Goal: Transaction & Acquisition: Book appointment/travel/reservation

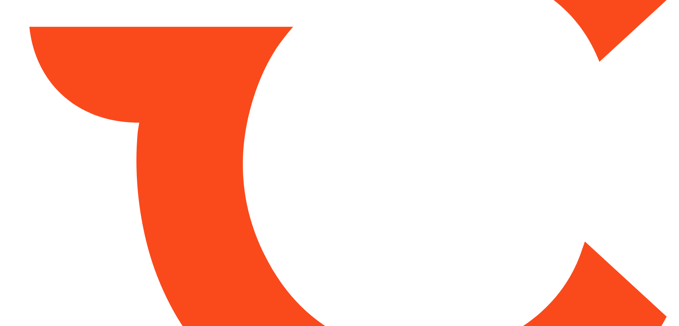
type input "*****"
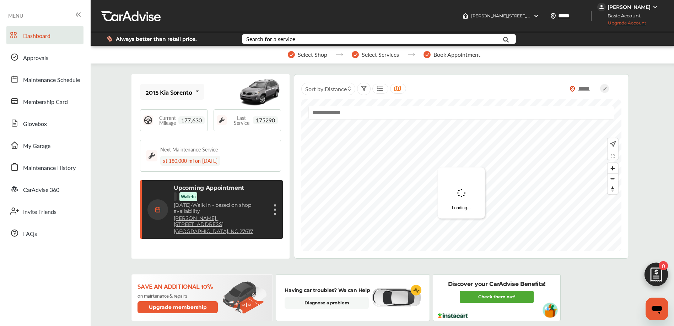
scroll to position [1, 0]
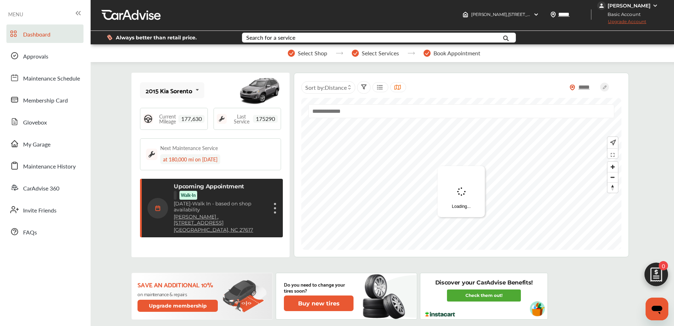
click at [275, 212] on figure at bounding box center [275, 213] width 2 height 2
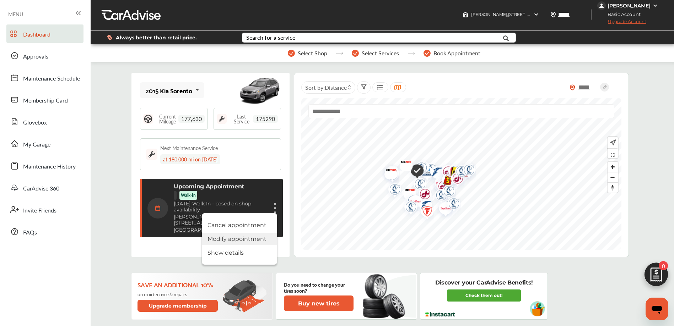
click at [252, 240] on li "Modify appointment" at bounding box center [239, 239] width 75 height 12
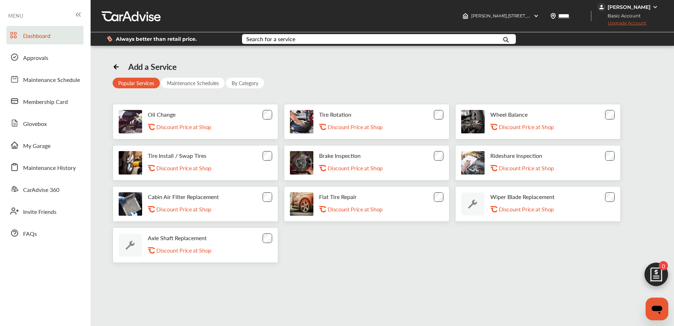
click at [36, 36] on span "Dashboard" at bounding box center [36, 36] width 27 height 9
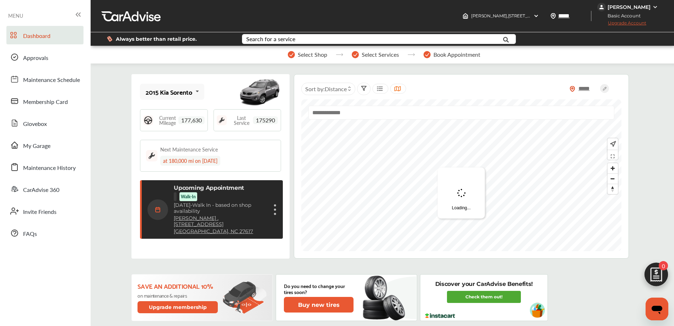
click at [274, 212] on div "Cancel appointment Modify appointment Show details" at bounding box center [275, 210] width 4 height 13
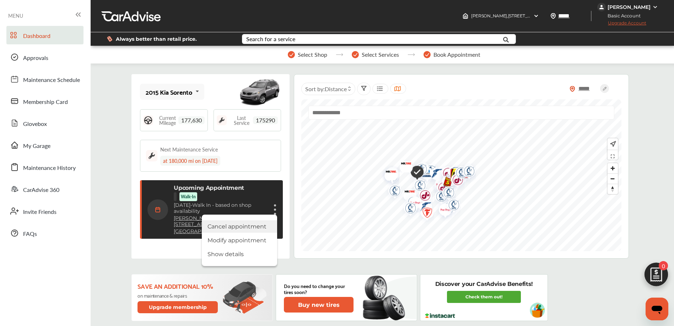
click at [244, 221] on li "Cancel appointment" at bounding box center [239, 227] width 75 height 12
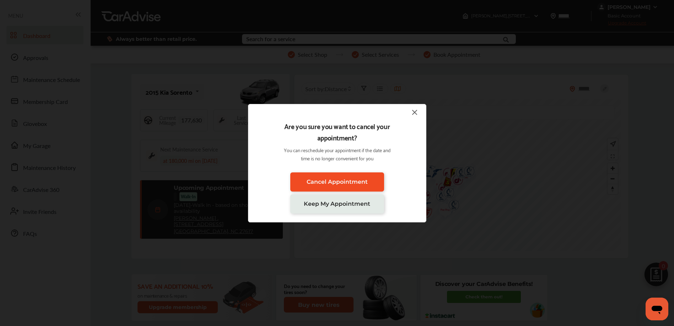
click at [343, 180] on span "Cancel Appointment" at bounding box center [337, 182] width 61 height 7
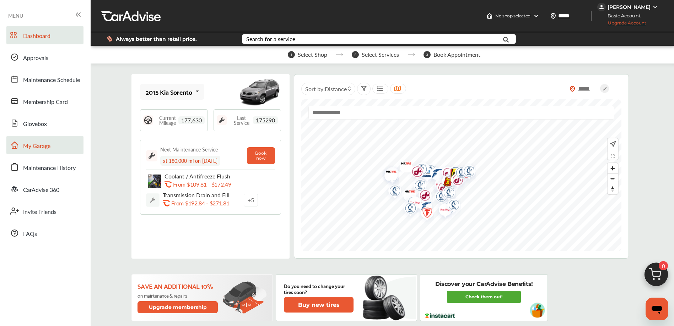
click at [52, 147] on link "My Garage" at bounding box center [44, 145] width 77 height 18
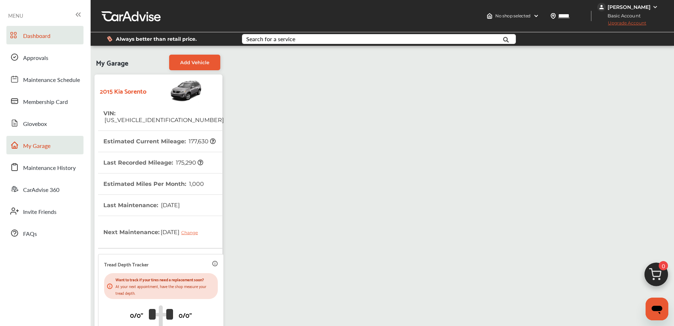
click at [50, 39] on span "Dashboard" at bounding box center [36, 36] width 27 height 9
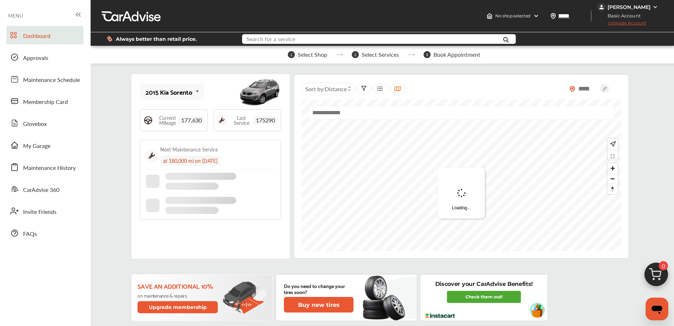
click at [323, 40] on input "text" at bounding box center [368, 39] width 250 height 11
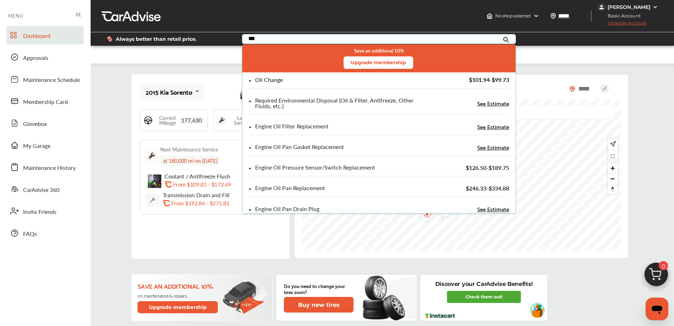
type input "***"
click at [286, 85] on div "Oil Change $101.94 - $99.73" at bounding box center [379, 83] width 260 height 12
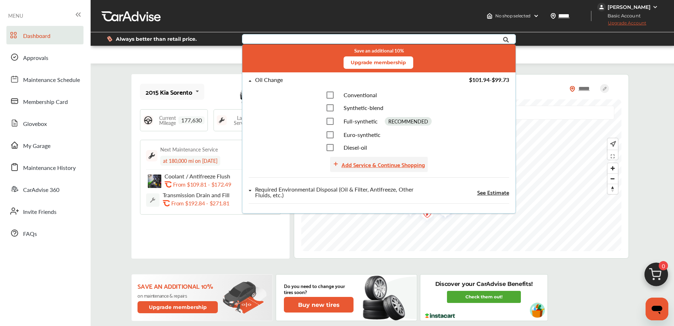
click at [361, 166] on div "Add Service & Continue Shopping" at bounding box center [382, 165] width 83 height 10
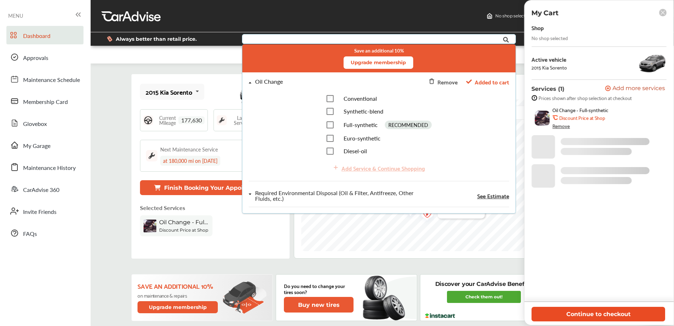
click at [596, 312] on button "Continue to checkout" at bounding box center [598, 314] width 134 height 15
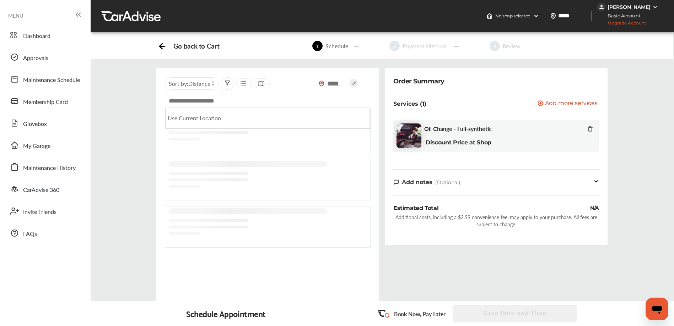
paste input "**********"
click at [299, 103] on input "**********" at bounding box center [267, 101] width 205 height 14
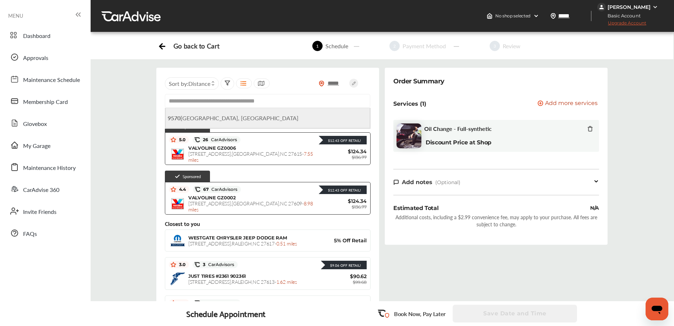
click at [247, 122] on span "[STREET_ADDRESS]" at bounding box center [233, 118] width 131 height 8
type input "**********"
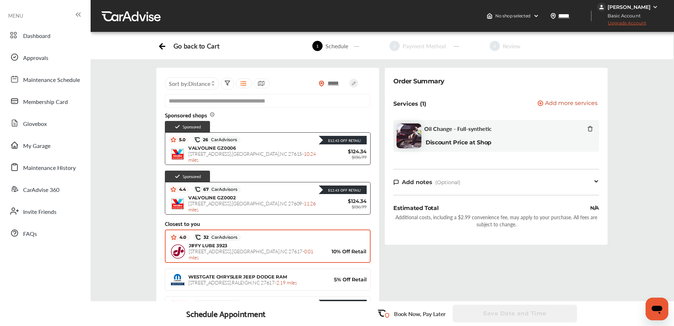
click at [239, 250] on div "JIFFY LUBE 3923 [STREET_ADDRESS] - 0.01 miles" at bounding box center [256, 252] width 135 height 18
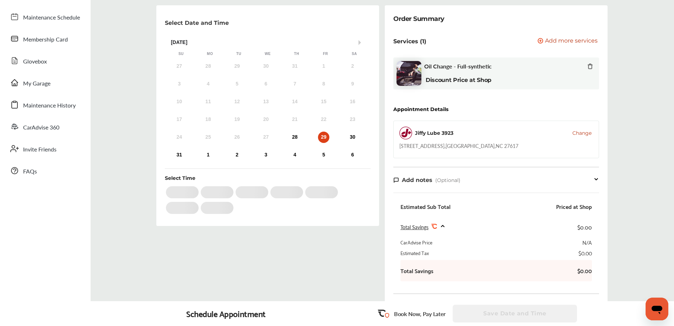
scroll to position [16, 0]
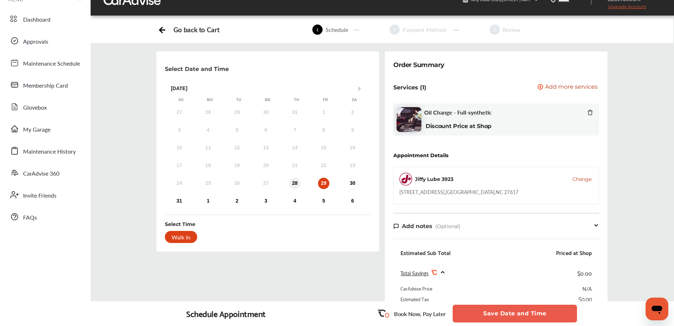
click at [294, 181] on div "28" at bounding box center [294, 183] width 11 height 11
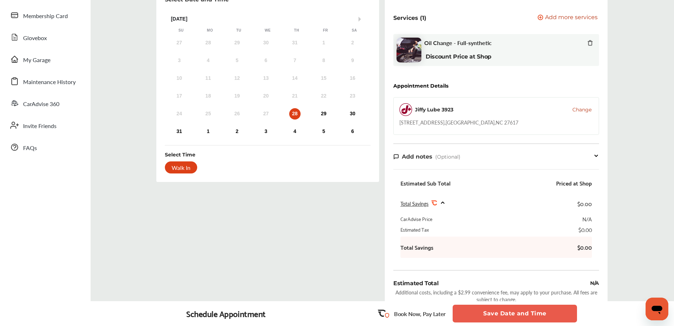
scroll to position [165, 0]
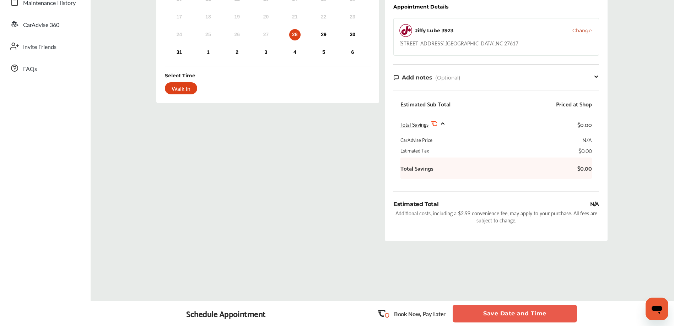
click at [494, 315] on button "Save Date and Time" at bounding box center [515, 314] width 124 height 18
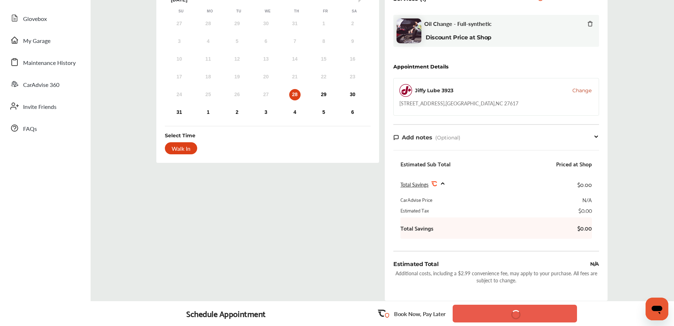
scroll to position [92, 0]
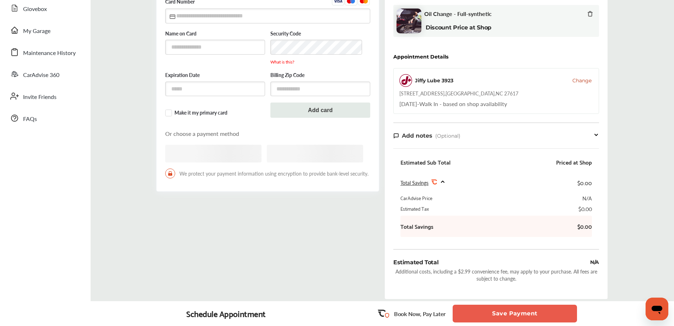
scroll to position [177, 0]
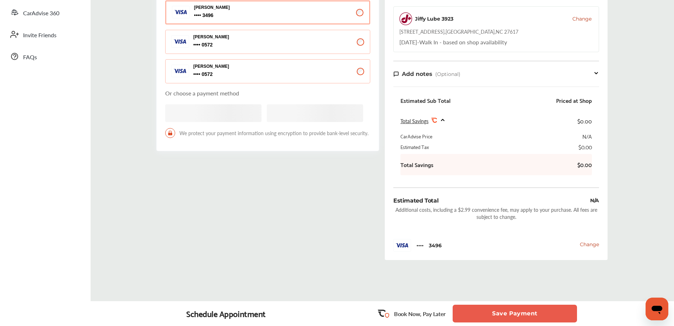
click at [507, 313] on button "Save Payment" at bounding box center [515, 314] width 124 height 18
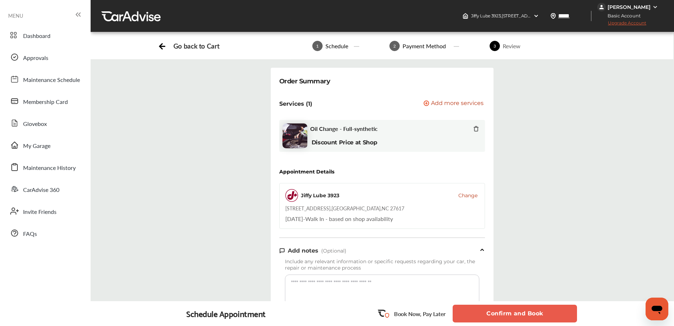
click at [490, 313] on button "Confirm and Book" at bounding box center [515, 314] width 124 height 18
